Goal: Task Accomplishment & Management: Manage account settings

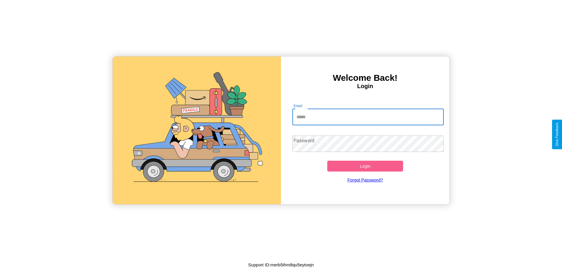
click at [368, 117] on input "Email" at bounding box center [368, 117] width 152 height 16
type input "**********"
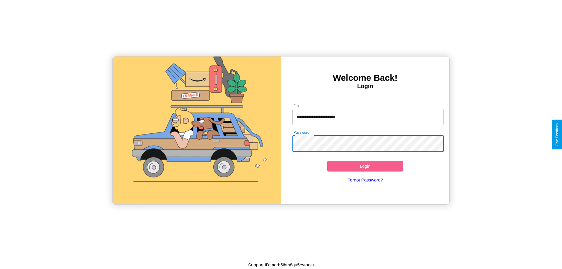
click at [365, 166] on button "Login" at bounding box center [365, 166] width 76 height 11
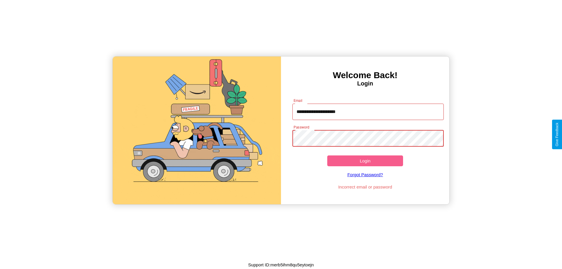
click at [365, 161] on button "Login" at bounding box center [365, 160] width 76 height 11
